Goal: Information Seeking & Learning: Learn about a topic

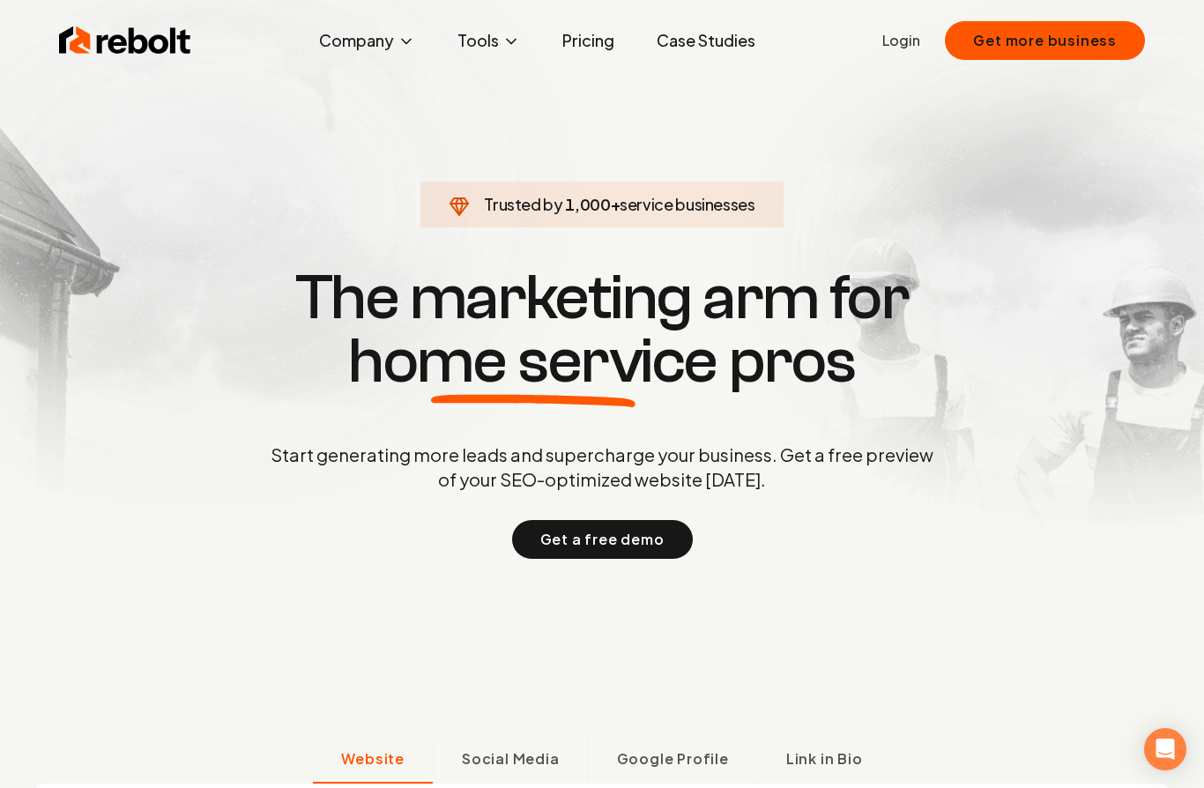
click at [582, 45] on link "Pricing" at bounding box center [588, 40] width 80 height 35
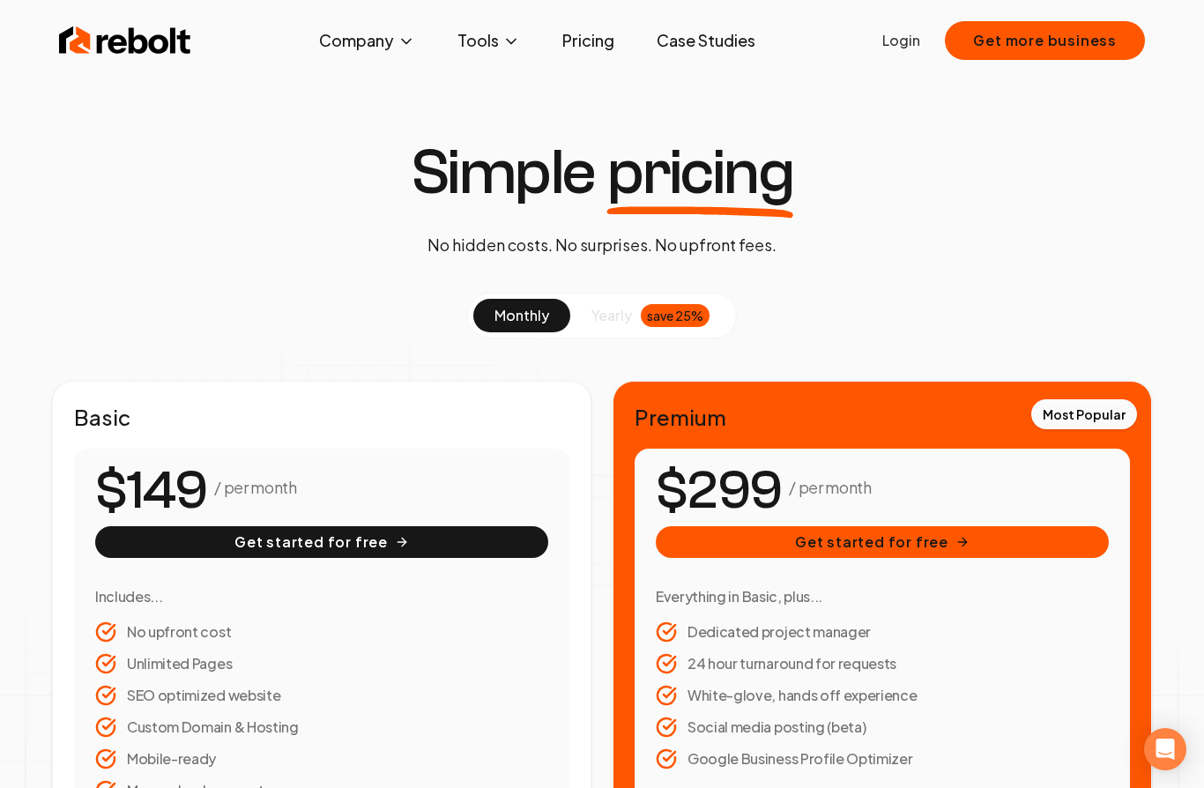
click at [605, 310] on span "yearly" at bounding box center [611, 315] width 41 height 21
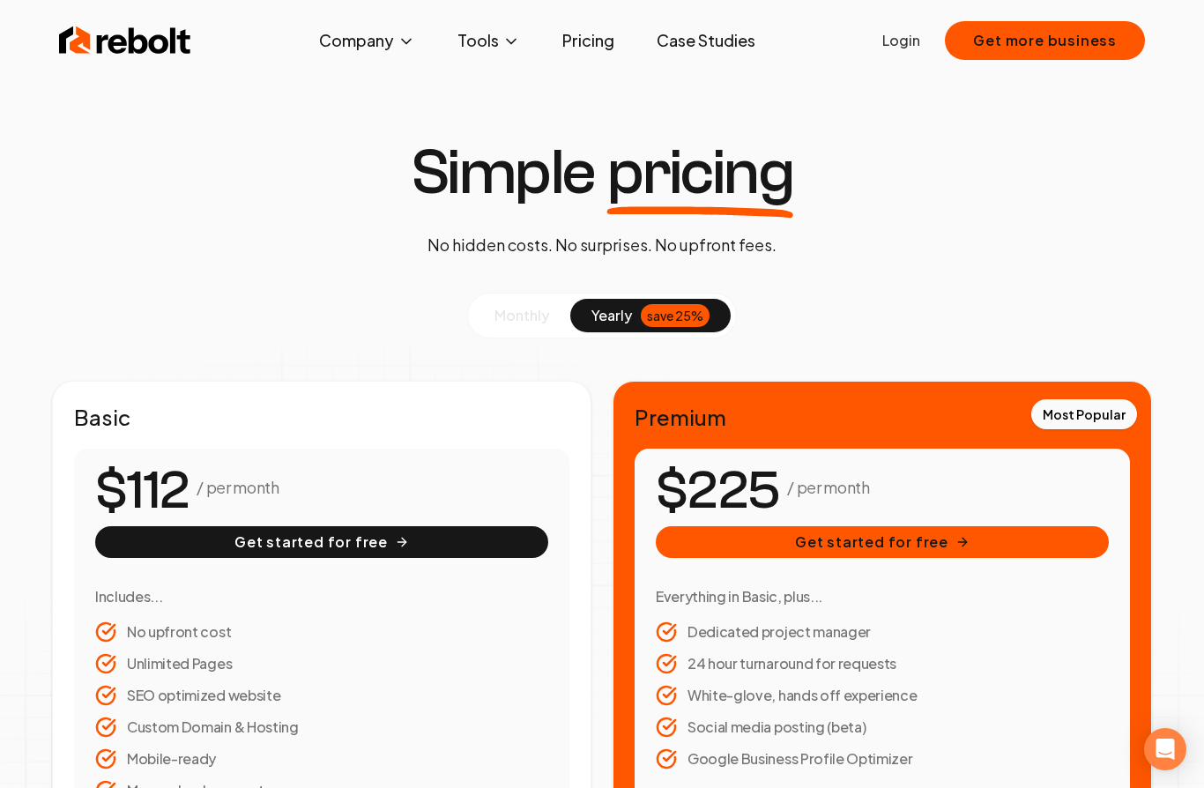
click at [690, 42] on link "Case Studies" at bounding box center [705, 40] width 127 height 35
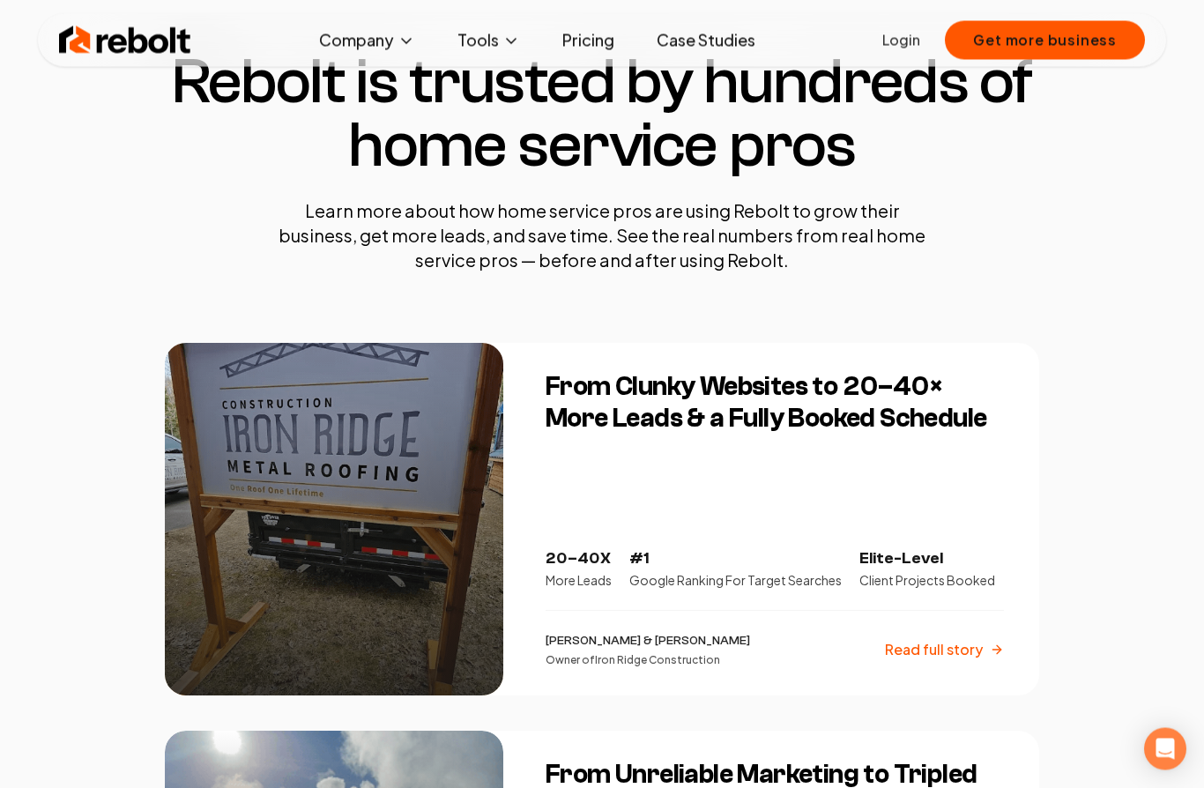
scroll to position [91, 0]
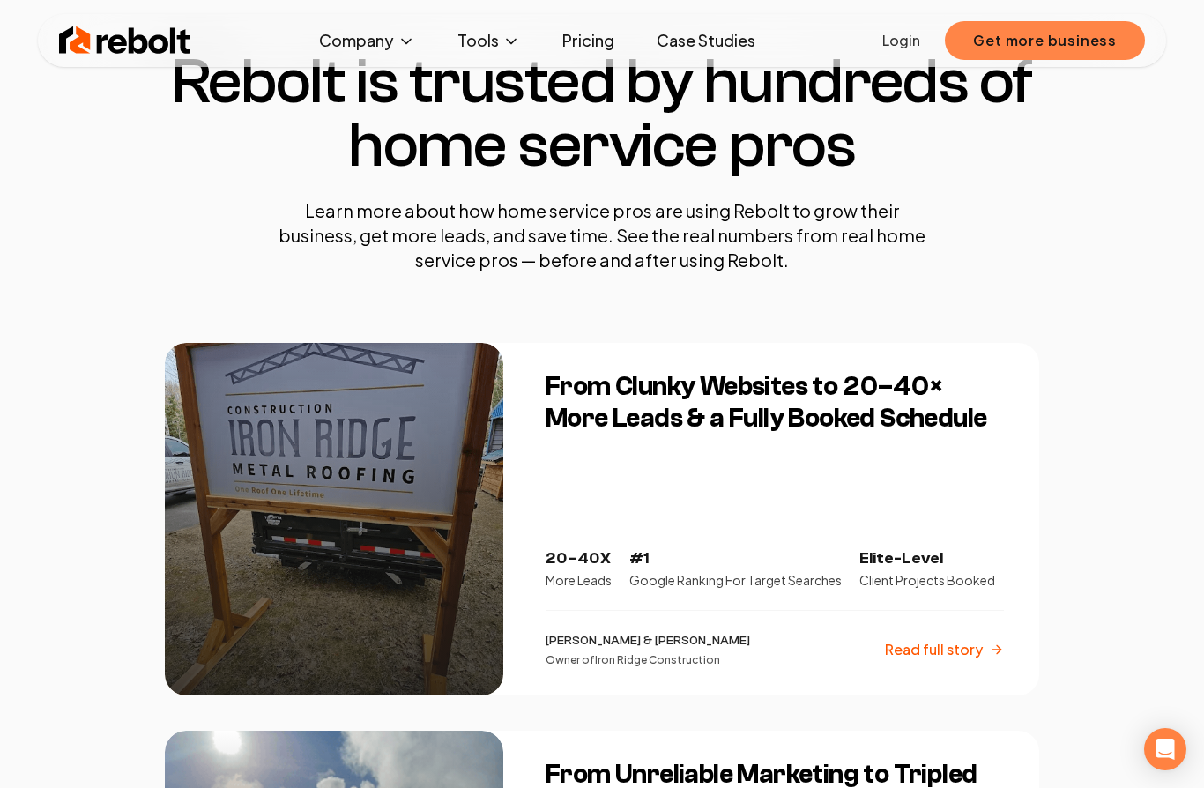
click at [1007, 39] on button "Get more business" at bounding box center [1045, 40] width 200 height 39
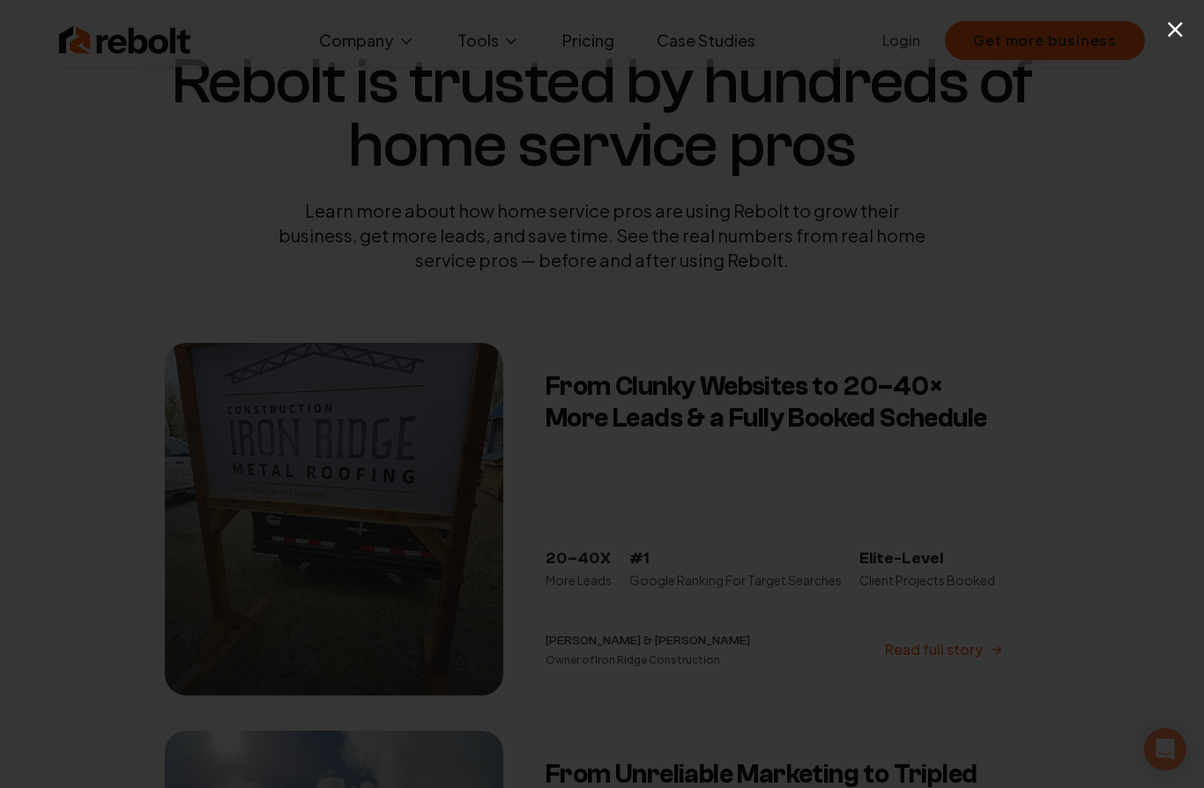
click at [1177, 39] on button "×" at bounding box center [1175, 29] width 22 height 40
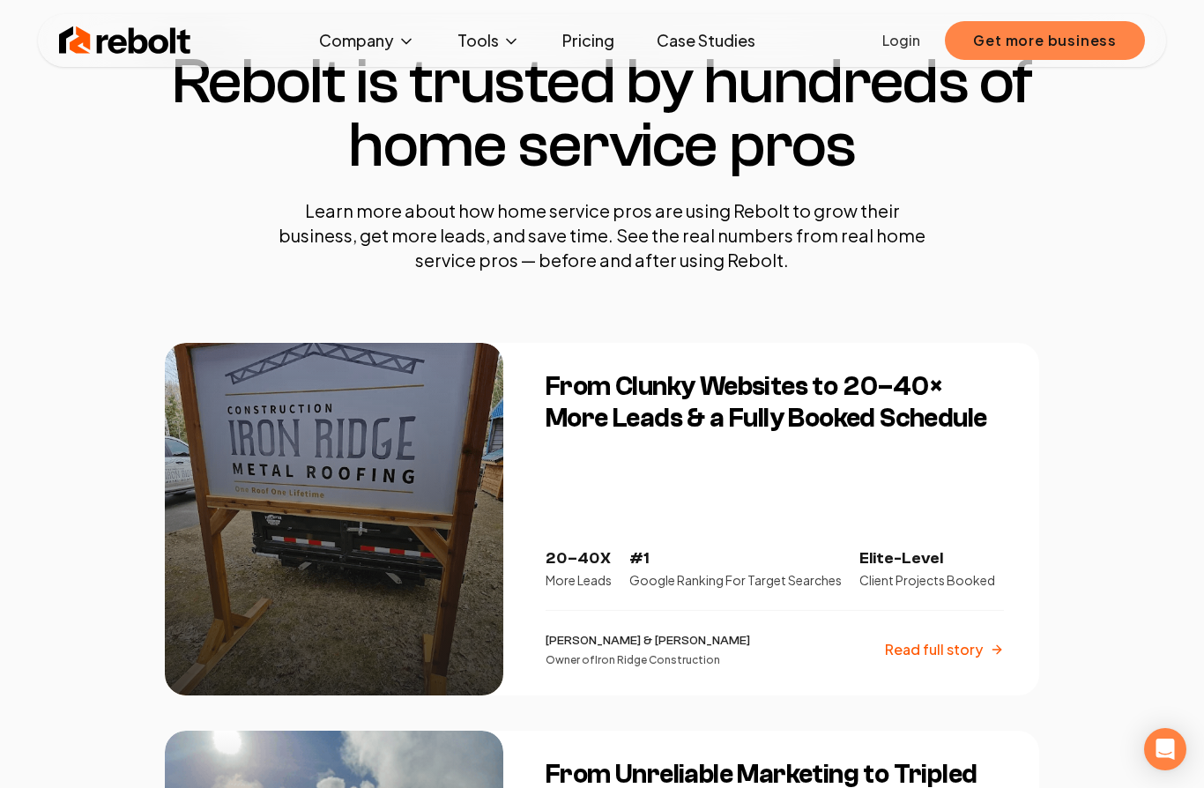
click at [1033, 47] on button "Get more business" at bounding box center [1045, 40] width 200 height 39
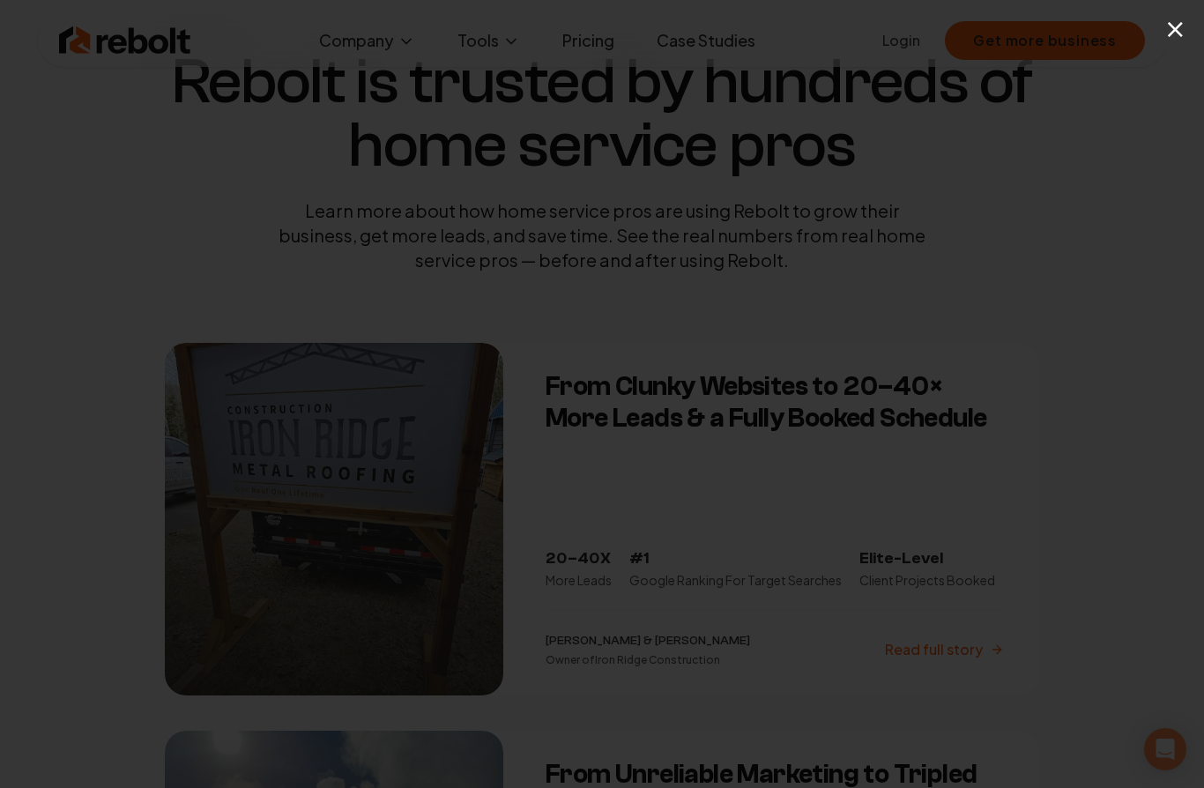
click at [499, 159] on div "×" at bounding box center [602, 394] width 1204 height 788
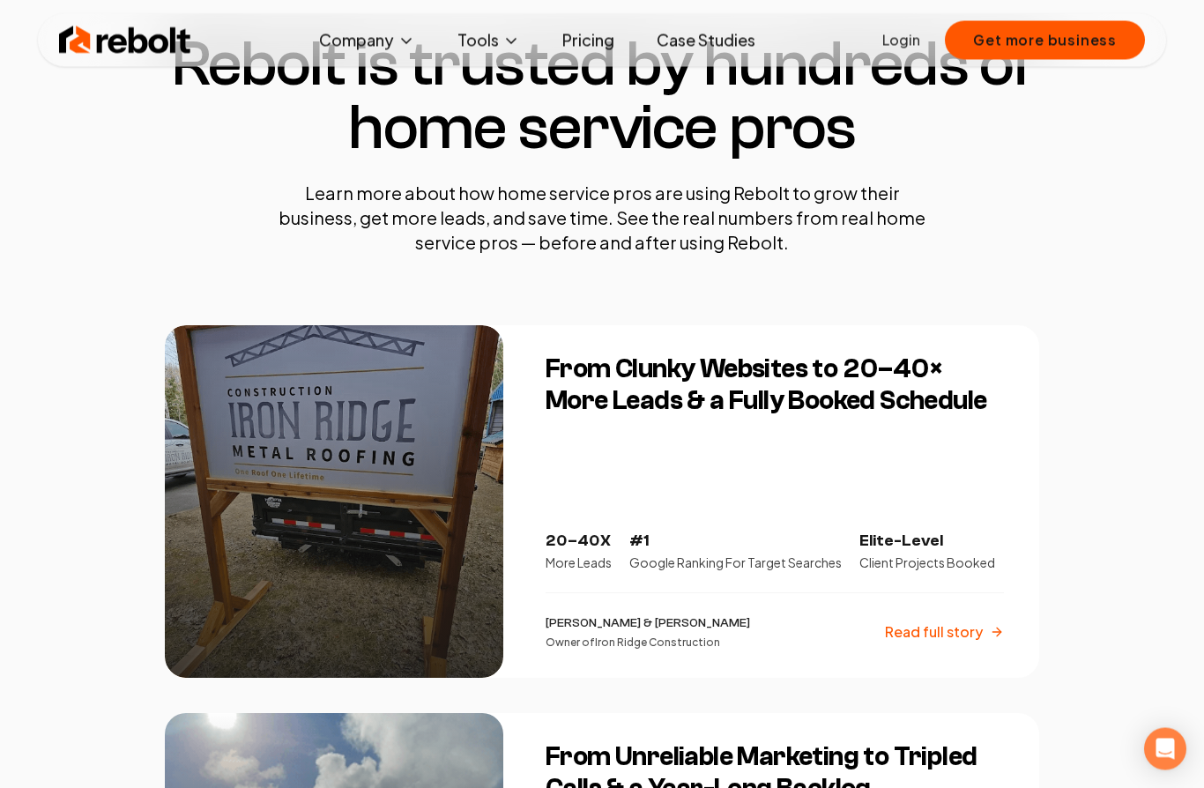
scroll to position [0, 0]
